Goal: Information Seeking & Learning: Learn about a topic

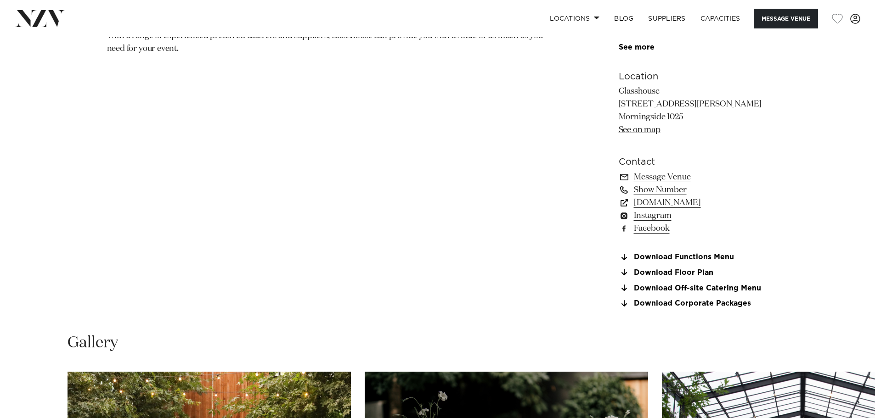
scroll to position [689, 0]
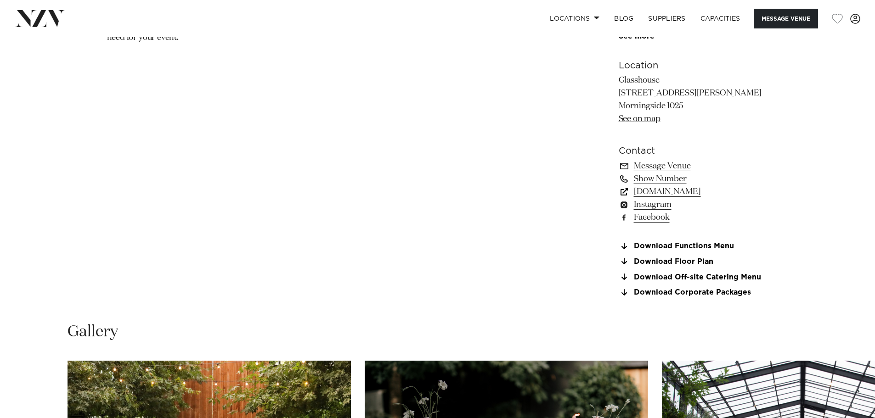
click at [684, 191] on link "glasshouse.net.nz" at bounding box center [694, 192] width 150 height 13
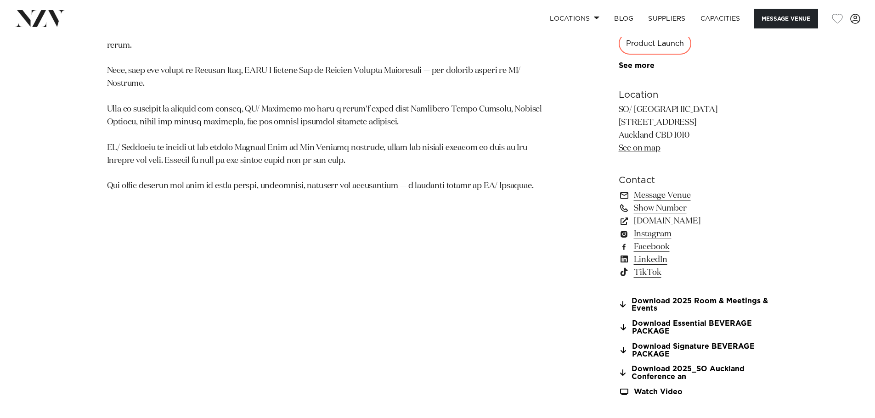
scroll to position [689, 0]
click at [663, 217] on link "so-hotels.com" at bounding box center [694, 220] width 150 height 13
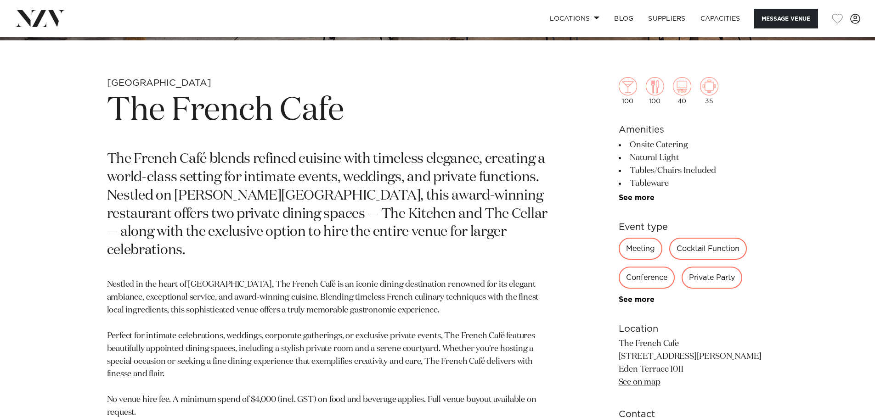
scroll to position [505, 0]
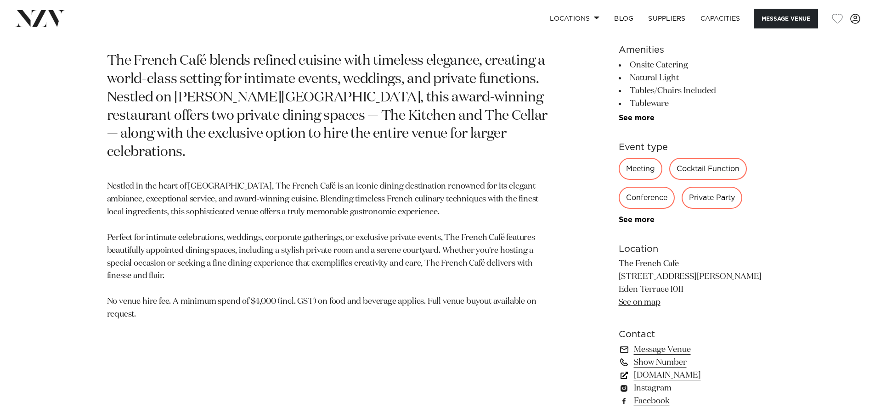
click at [660, 373] on link "www.thefrenchcafe.co.nz" at bounding box center [694, 375] width 150 height 13
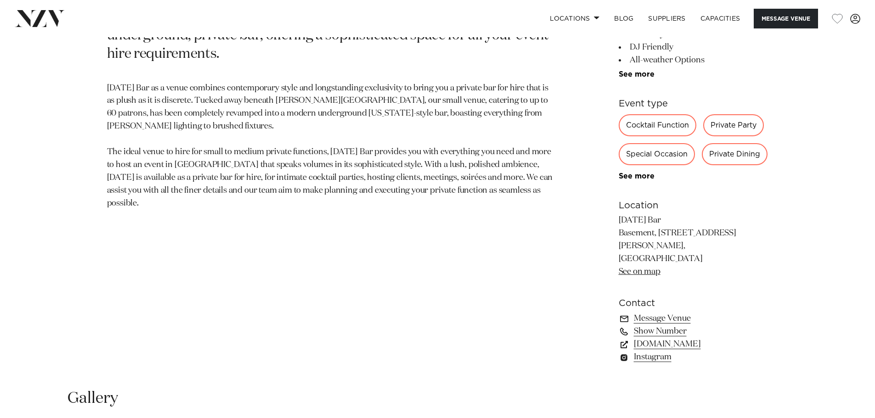
scroll to position [551, 0]
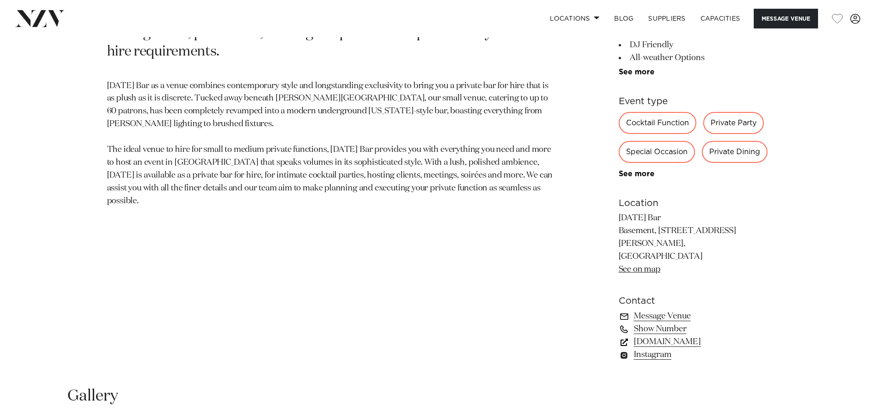
click at [673, 336] on link "thursdaybar.co.nz" at bounding box center [694, 342] width 150 height 13
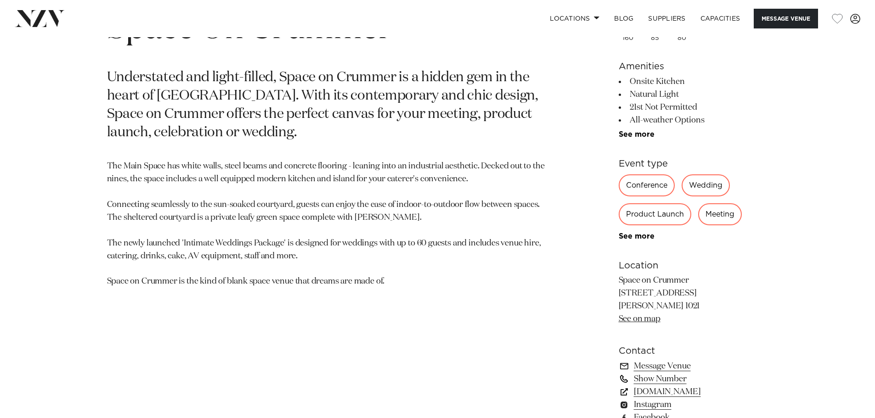
scroll to position [505, 0]
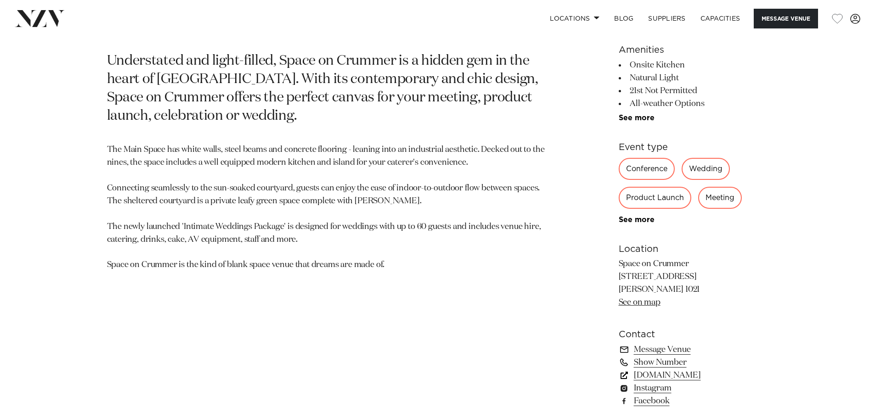
drag, startPoint x: 688, startPoint y: 376, endPoint x: 682, endPoint y: 369, distance: 9.1
click at [688, 376] on link "spaceoncrummer.co.nz" at bounding box center [694, 375] width 150 height 13
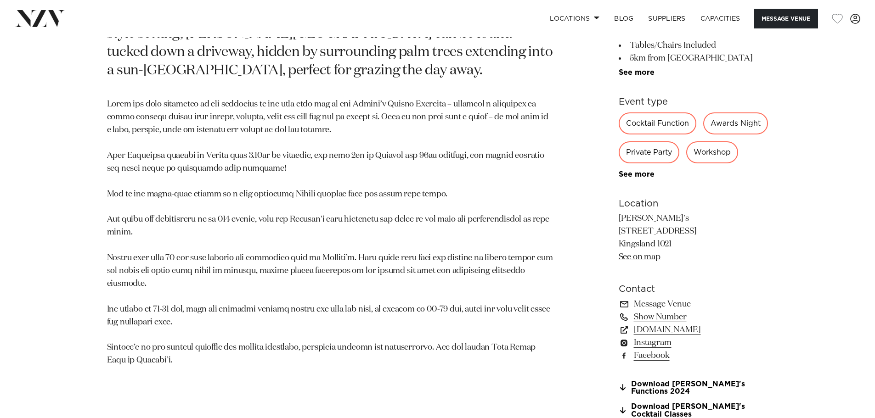
scroll to position [551, 0]
click at [664, 336] on link "www.rosannas.co.nz" at bounding box center [694, 329] width 150 height 13
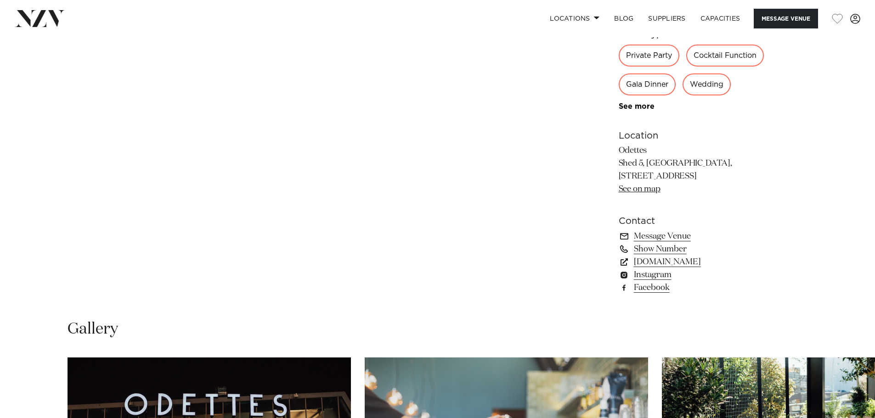
scroll to position [643, 0]
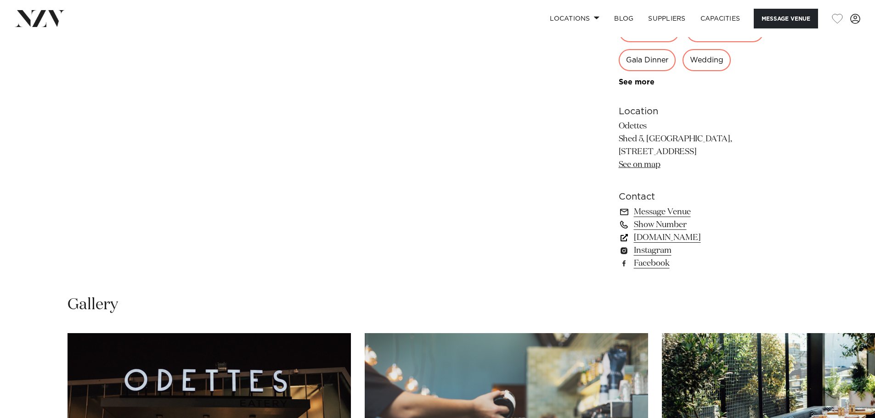
click at [658, 236] on link "www.odettes.co.nz" at bounding box center [694, 237] width 150 height 13
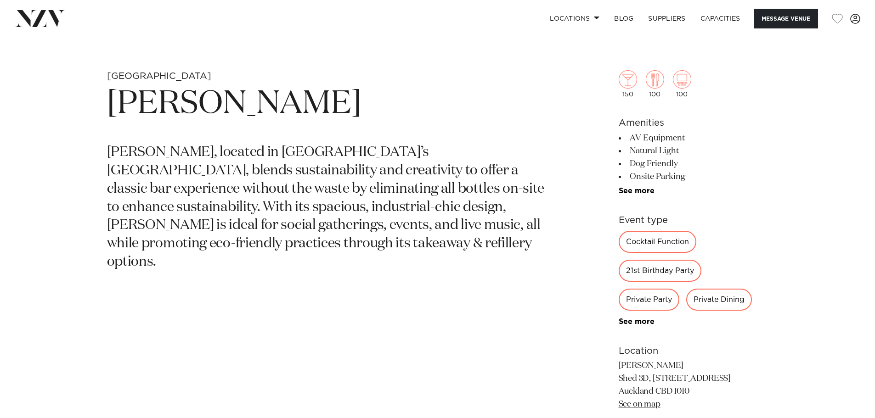
scroll to position [551, 0]
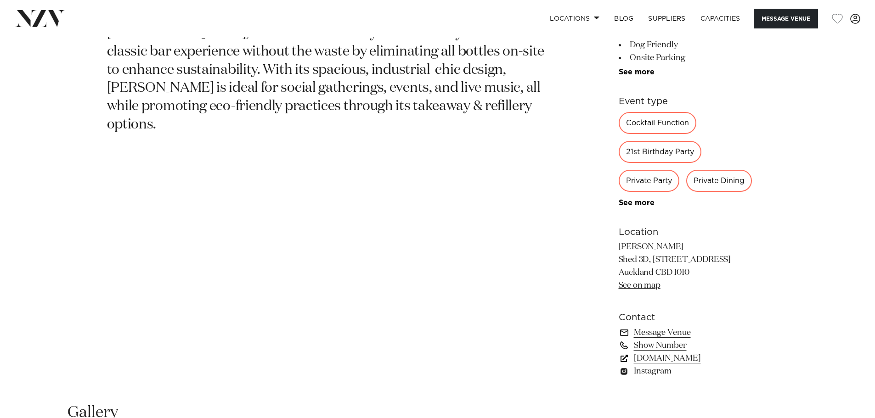
click at [679, 357] on link "[DOMAIN_NAME]" at bounding box center [694, 358] width 150 height 13
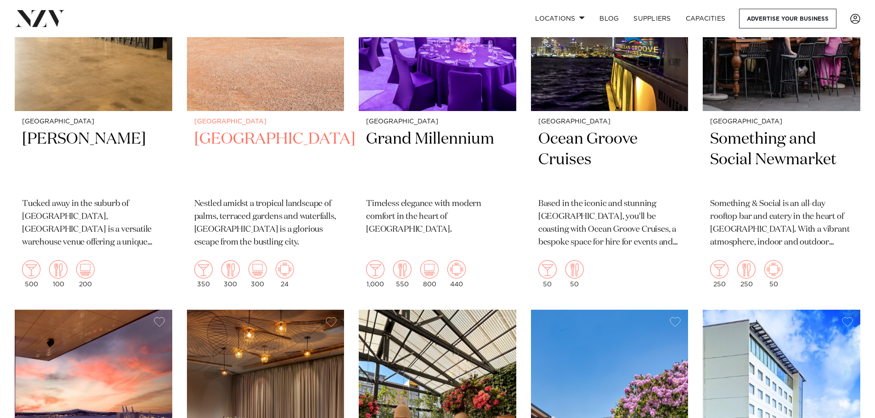
scroll to position [3261, 0]
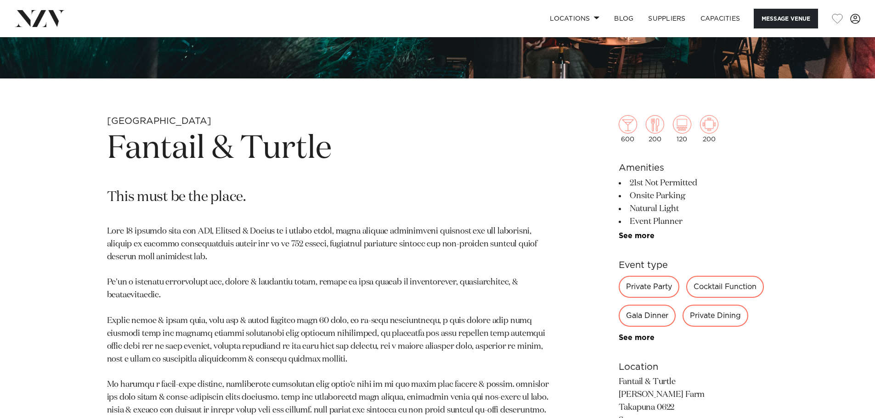
scroll to position [551, 0]
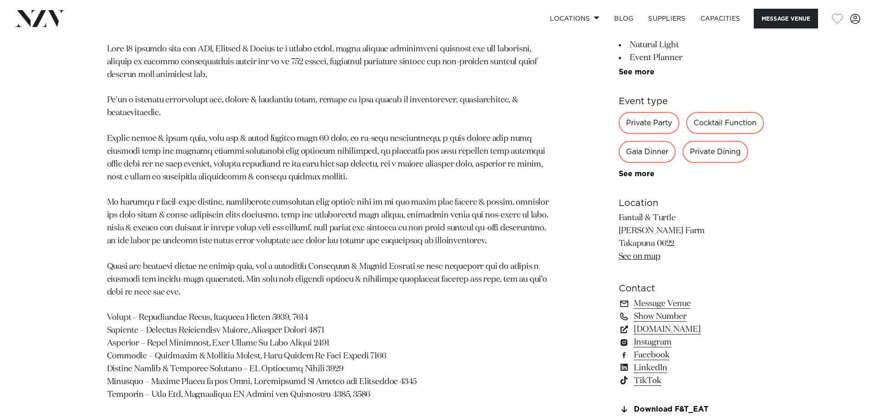
click at [688, 329] on link "[DOMAIN_NAME]" at bounding box center [694, 329] width 150 height 13
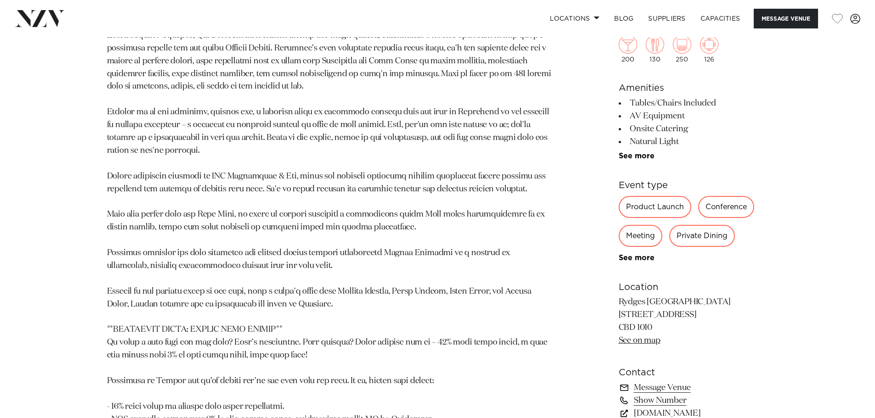
scroll to position [689, 0]
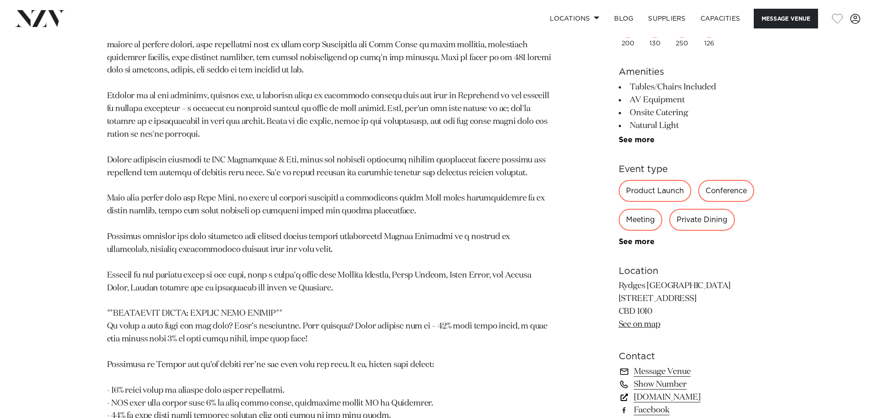
click at [680, 398] on link "[DOMAIN_NAME]" at bounding box center [694, 397] width 150 height 13
